Goal: Find specific page/section: Find specific page/section

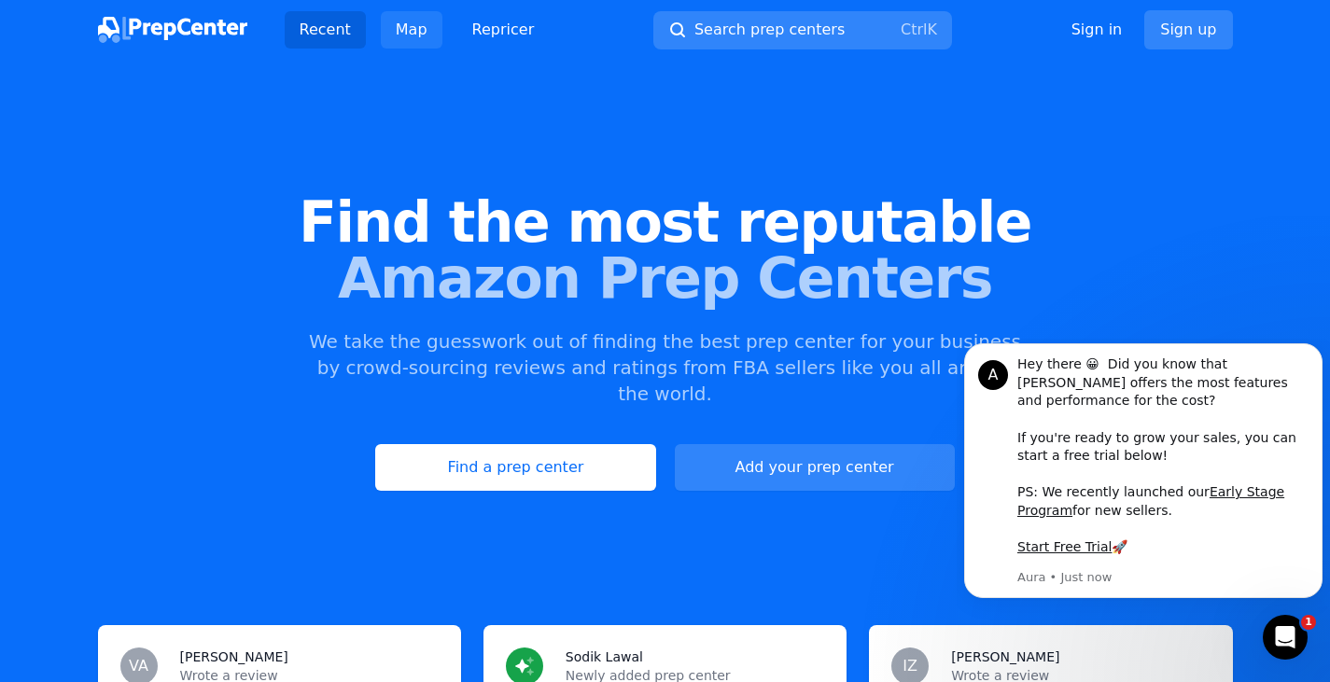
click at [408, 30] on link "Map" at bounding box center [412, 29] width 62 height 37
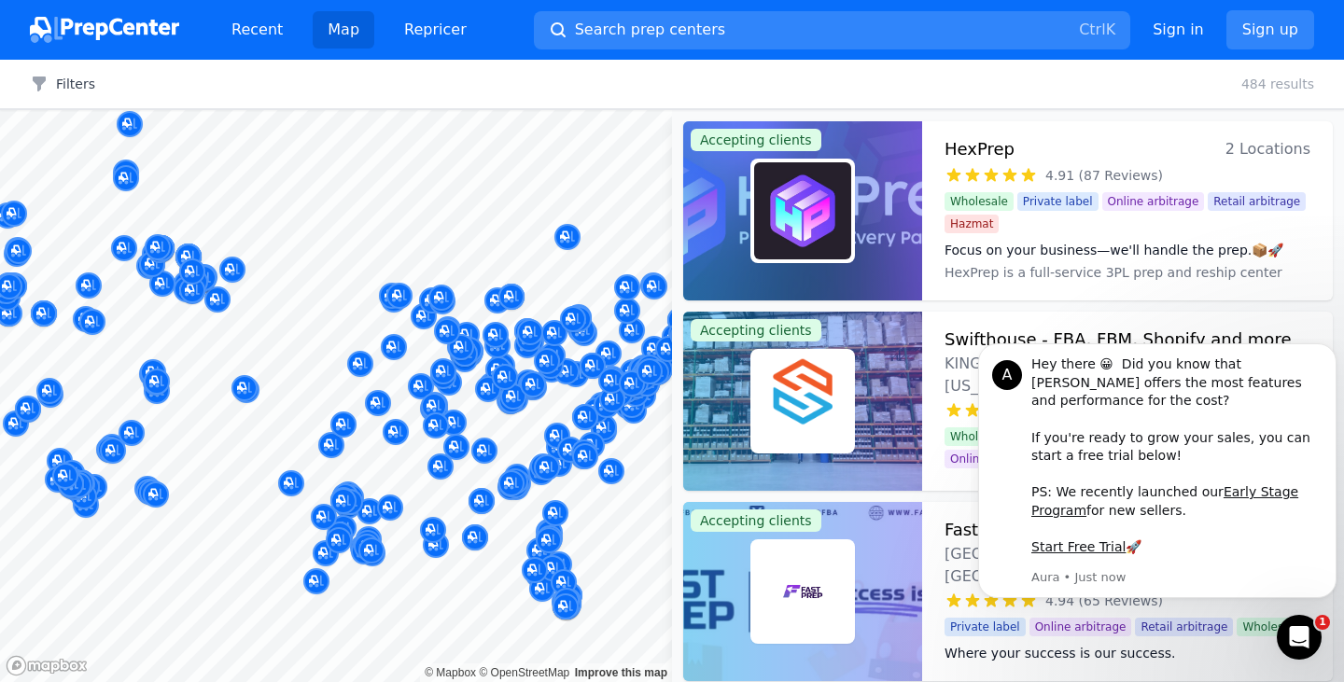
click at [592, 363] on icon "Map marker" at bounding box center [592, 366] width 15 height 19
drag, startPoint x: 772, startPoint y: 283, endPoint x: 684, endPoint y: 38, distance: 259.8
click at [684, 38] on div "Recent Map Repricer Search prep centers Ctrl K Open main menu Sign in Sign up F…" at bounding box center [672, 341] width 1344 height 682
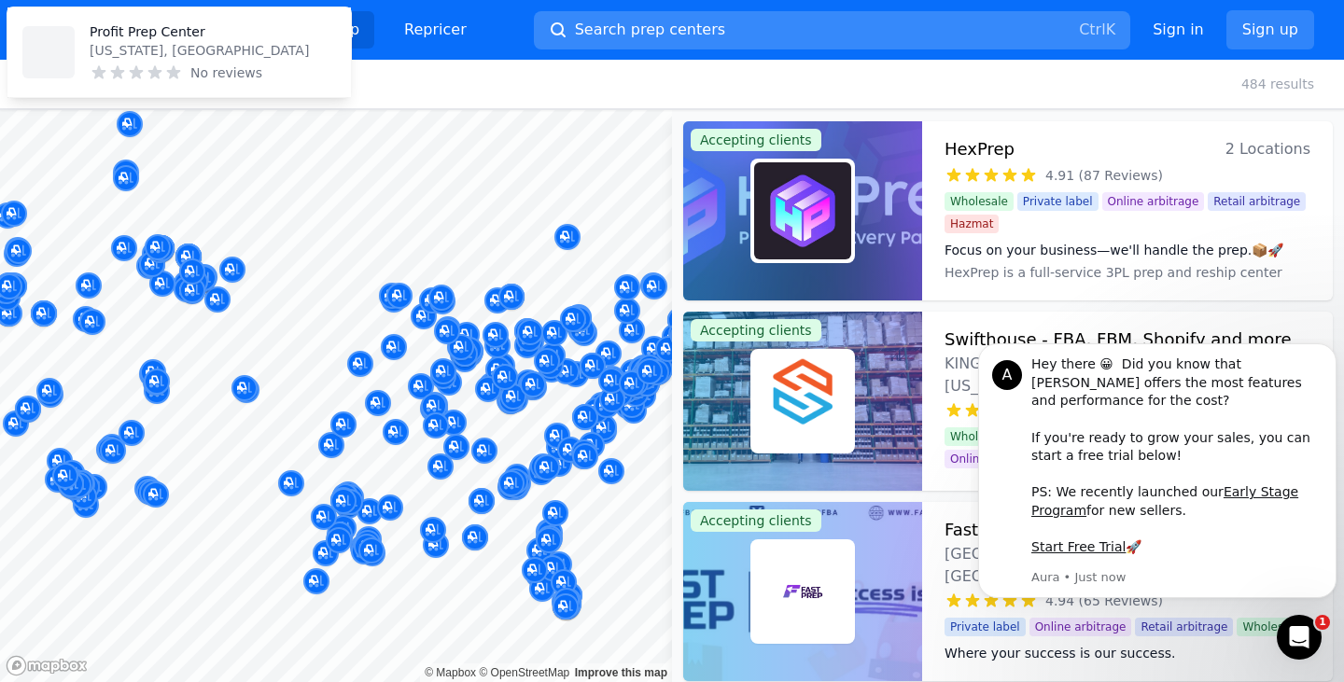
click at [684, 38] on span "Search prep centers" at bounding box center [650, 30] width 150 height 22
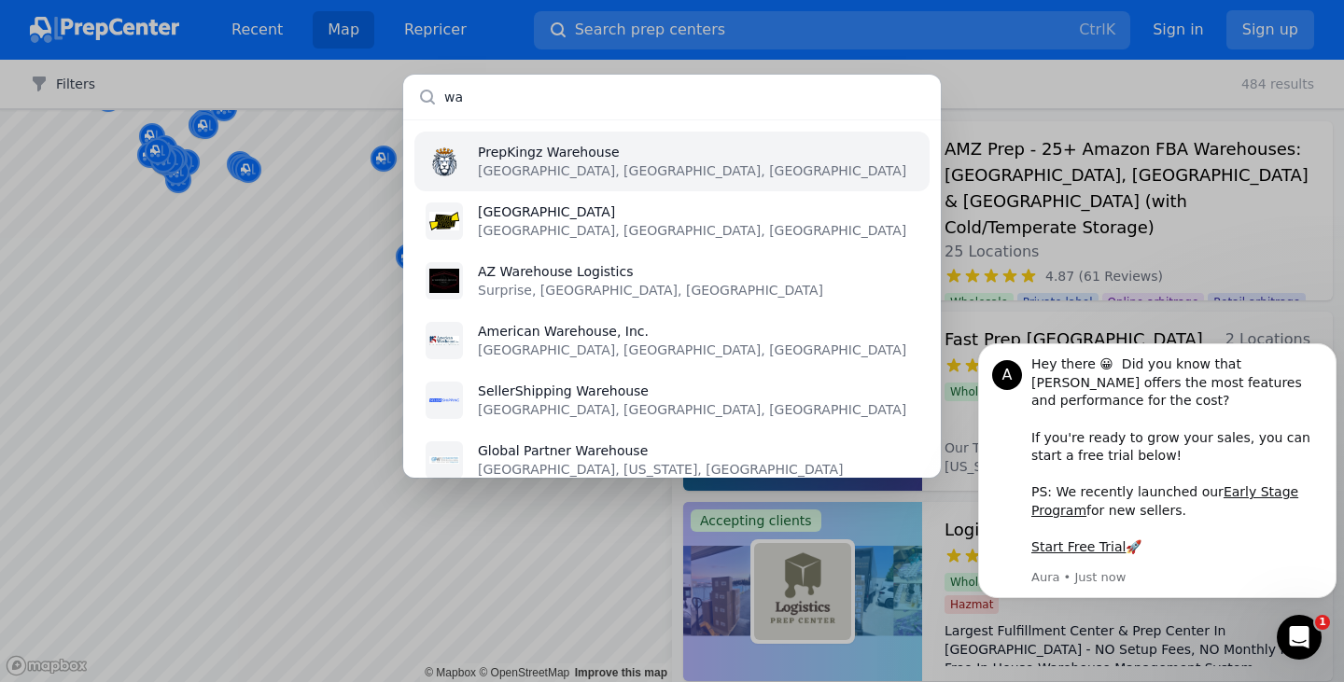
type input "w"
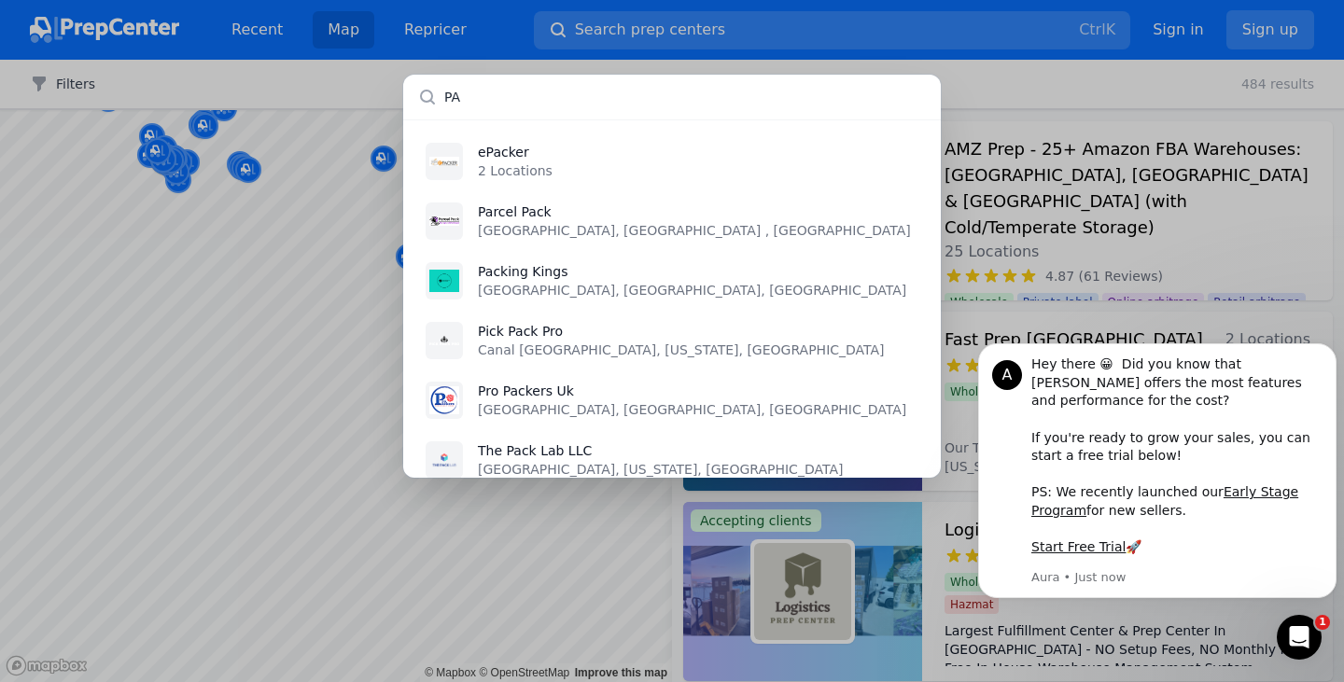
click at [589, 82] on input "PA" at bounding box center [672, 97] width 538 height 45
type input "P"
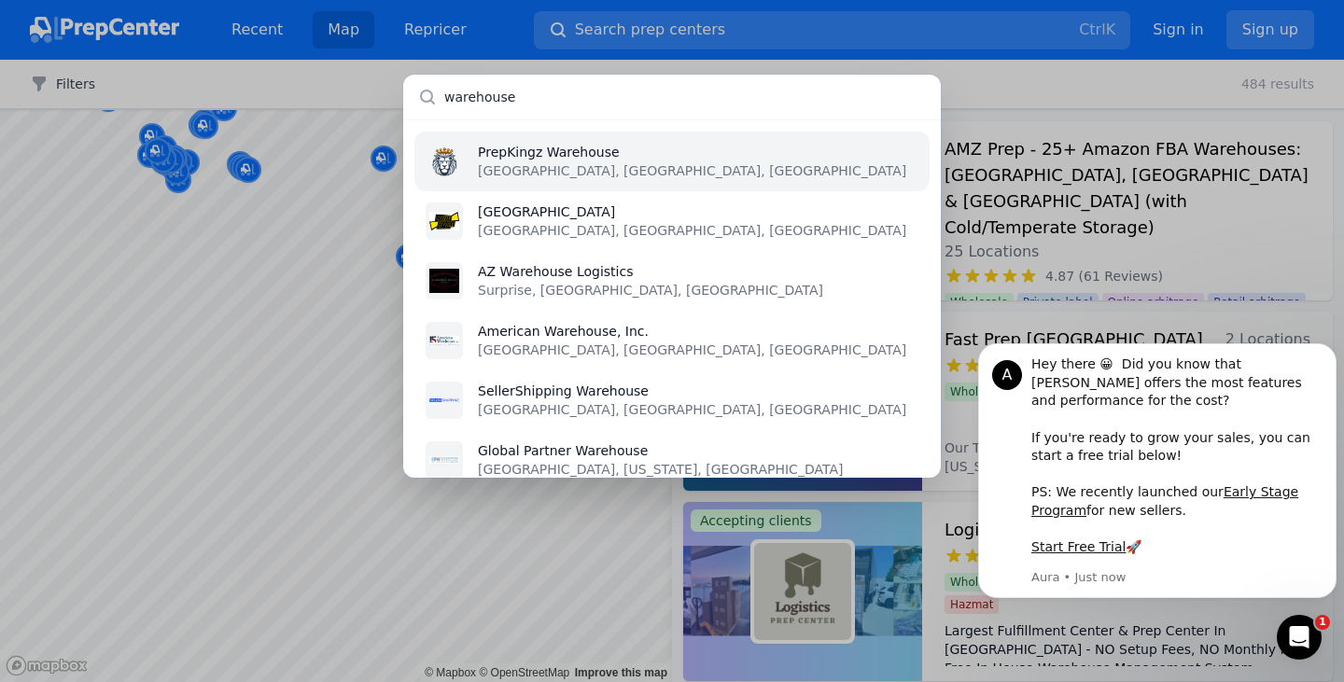
click at [621, 95] on input "warehouse" at bounding box center [672, 97] width 538 height 45
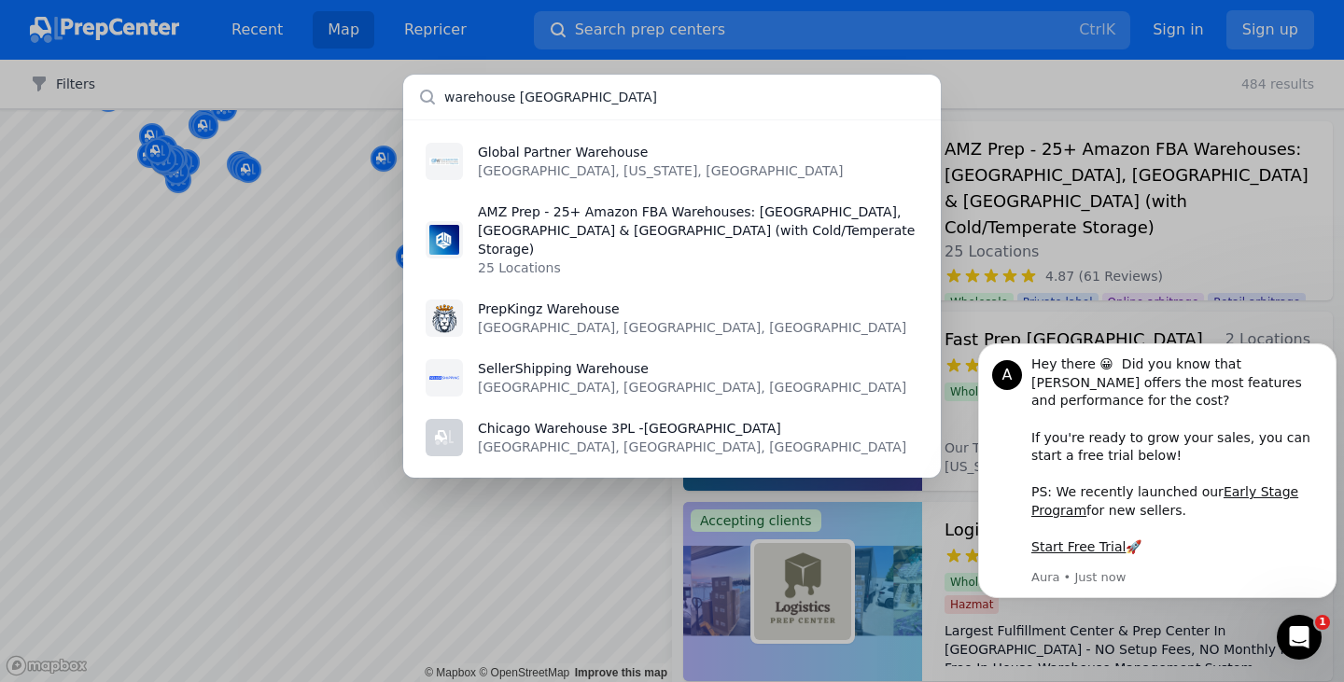
type input "warehouse [GEOGRAPHIC_DATA]"
